Goal: Task Accomplishment & Management: Use online tool/utility

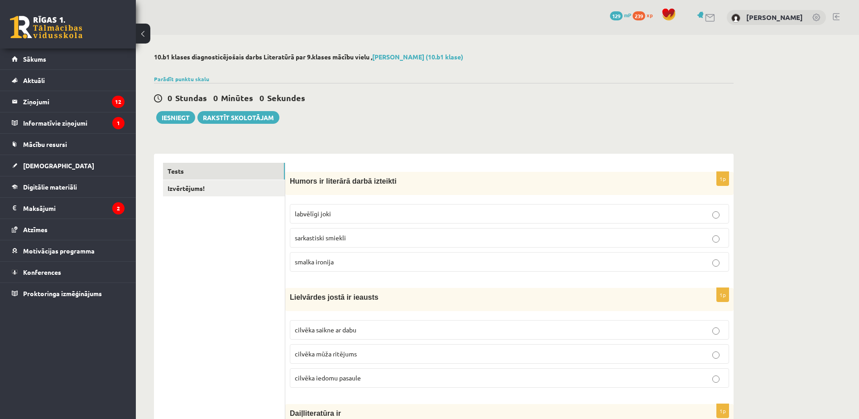
click at [448, 212] on p "labvēlīgi joki" at bounding box center [509, 214] width 429 height 10
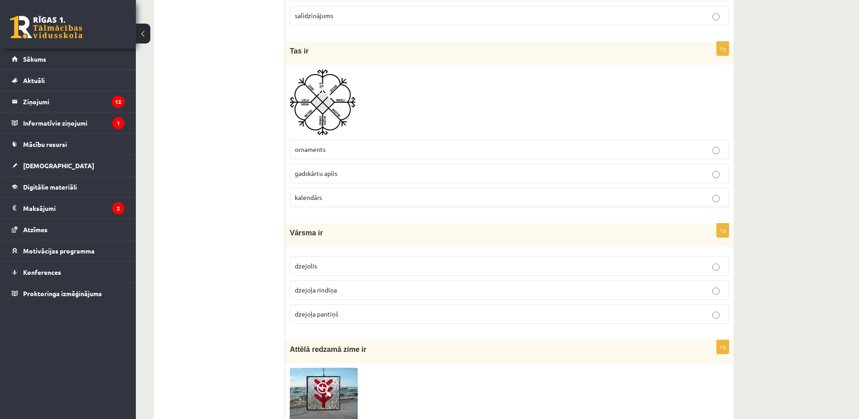
scroll to position [3498, 0]
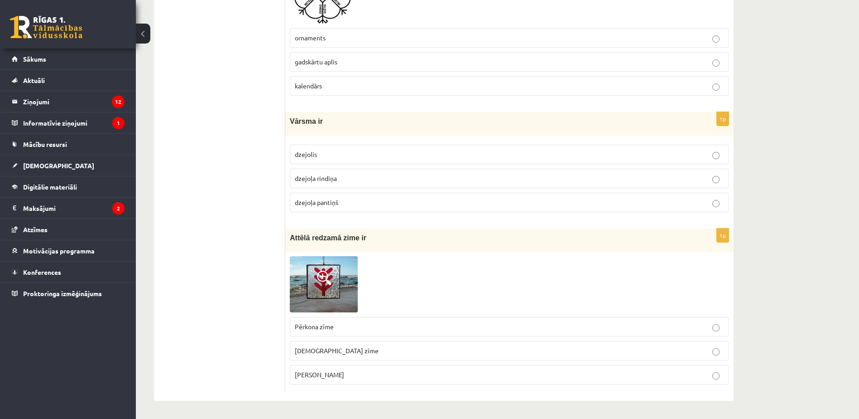
drag, startPoint x: 292, startPoint y: 177, endPoint x: 408, endPoint y: 440, distance: 287.8
click at [79, 187] on link "Digitālie materiāli" at bounding box center [68, 186] width 113 height 21
